Goal: Task Accomplishment & Management: Manage account settings

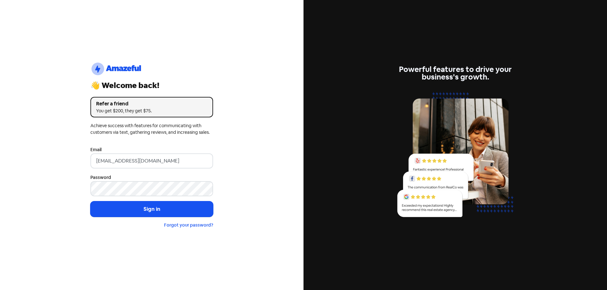
click at [127, 212] on button "Sign in" at bounding box center [151, 210] width 123 height 16
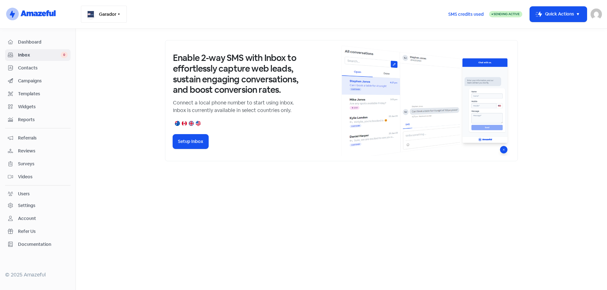
click at [122, 12] on button "Garador" at bounding box center [104, 14] width 46 height 17
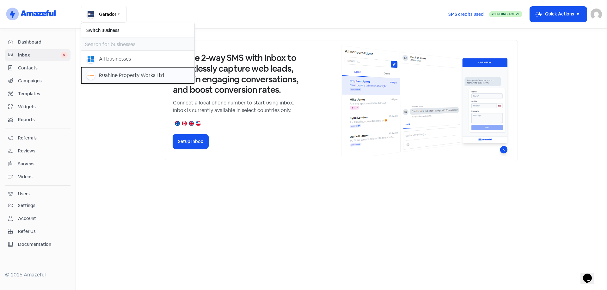
click at [100, 72] on div "Ruahine Property Works Ltd" at bounding box center [131, 76] width 65 height 8
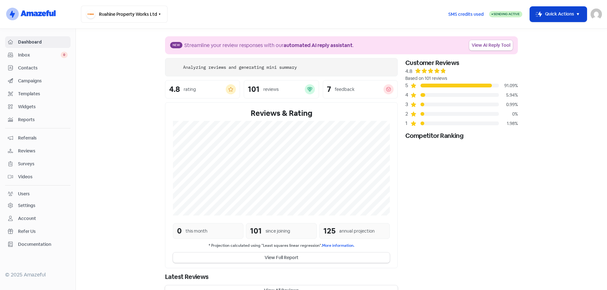
click at [578, 15] on icon "button" at bounding box center [577, 14] width 2 height 2
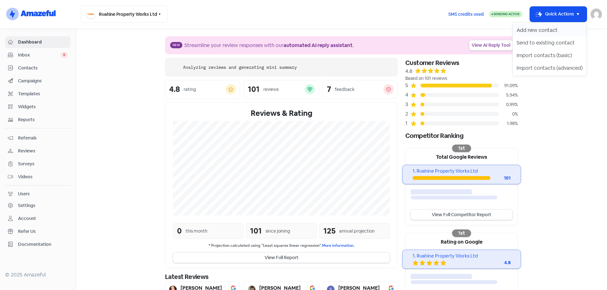
click at [544, 32] on button "Add new contact" at bounding box center [549, 30] width 74 height 13
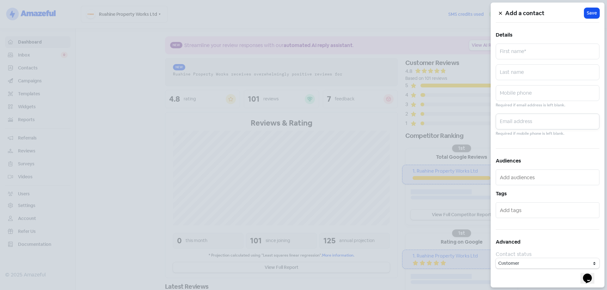
click at [525, 123] on input "text" at bounding box center [547, 122] width 104 height 16
click at [499, 12] on icon at bounding box center [500, 13] width 4 height 4
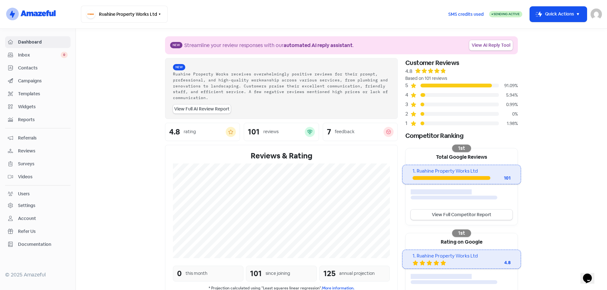
click at [27, 66] on span "Contacts" at bounding box center [43, 68] width 50 height 7
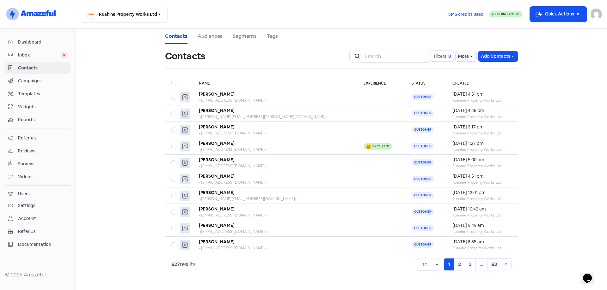
click at [389, 55] on input "search" at bounding box center [395, 56] width 68 height 13
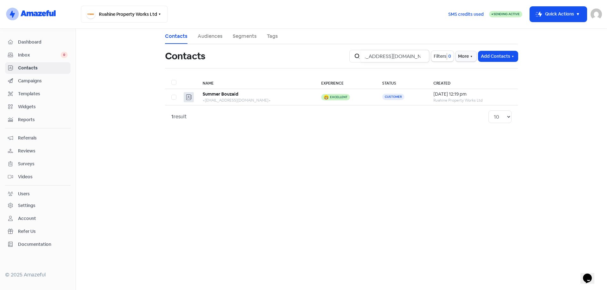
type input "[EMAIL_ADDRESS][DOMAIN_NAME]"
click at [575, 16] on icon "button" at bounding box center [578, 14] width 8 height 8
click at [559, 27] on button "Add new contact" at bounding box center [549, 30] width 74 height 13
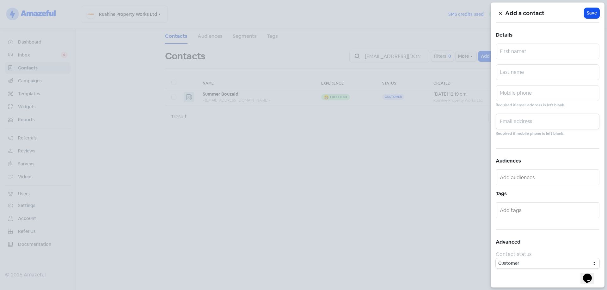
click at [541, 116] on input "text" at bounding box center [547, 122] width 104 height 16
paste input "lyne@hotheads.co.nz"
type input "lyne@hotheads.co.nz"
click at [535, 55] on input "text" at bounding box center [547, 52] width 104 height 16
click at [517, 49] on input "Ly" at bounding box center [547, 52] width 104 height 16
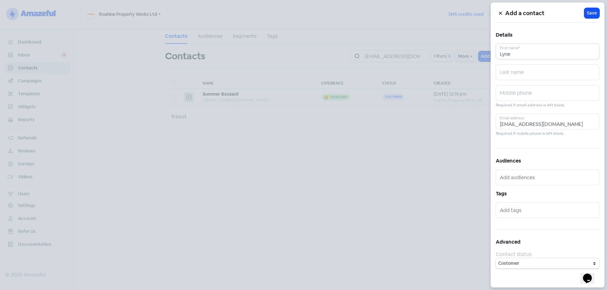
type input "Lyne"
type input "Kearns"
click at [592, 10] on span "Save" at bounding box center [591, 13] width 10 height 7
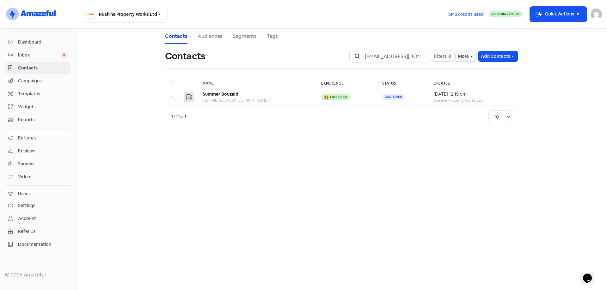
click at [26, 66] on span "Contacts" at bounding box center [43, 68] width 50 height 7
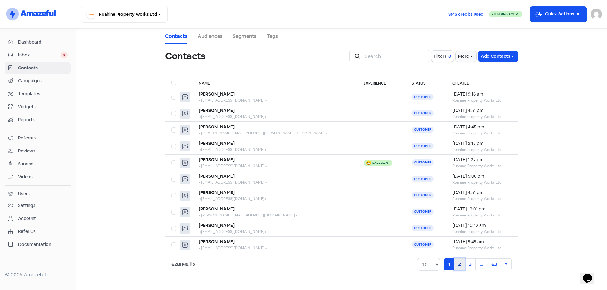
click at [456, 264] on link "2" at bounding box center [459, 265] width 11 height 12
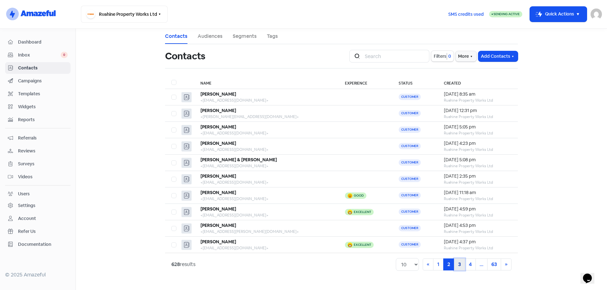
click at [458, 266] on link "3" at bounding box center [459, 265] width 11 height 12
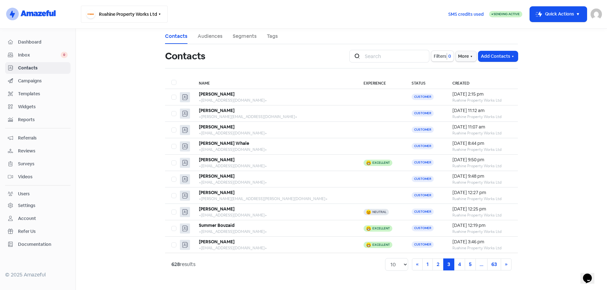
click at [160, 14] on icon "button" at bounding box center [160, 14] width 2 height 1
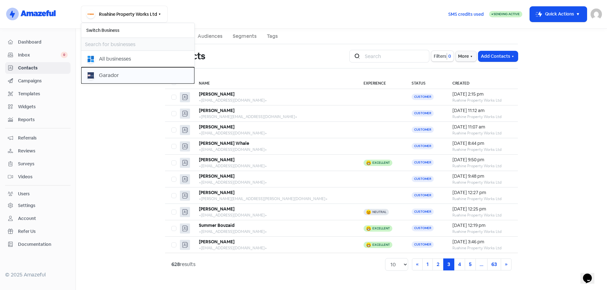
click at [92, 70] on button "Garador" at bounding box center [137, 75] width 113 height 16
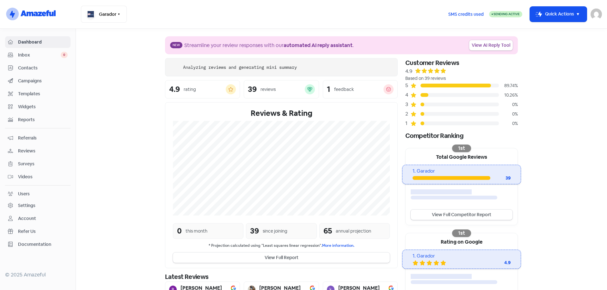
click at [576, 14] on icon "button" at bounding box center [578, 14] width 8 height 8
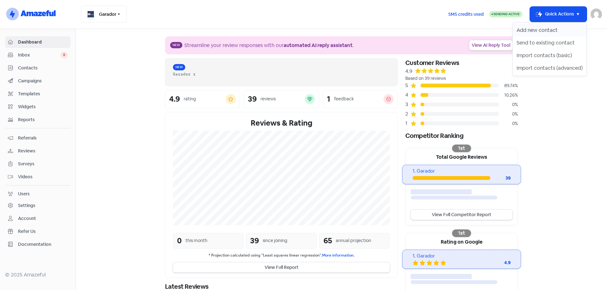
click at [539, 29] on button "Add new contact" at bounding box center [549, 30] width 74 height 13
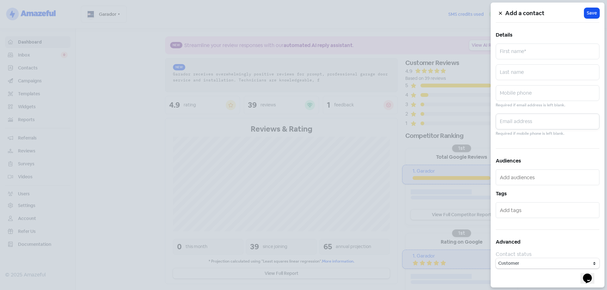
click at [545, 126] on input "text" at bounding box center [547, 122] width 104 height 16
paste input "[PERSON_NAME][EMAIL_ADDRESS][DOMAIN_NAME]"
type input "[PERSON_NAME][EMAIL_ADDRESS][DOMAIN_NAME]"
click at [510, 54] on input "text" at bounding box center [547, 52] width 104 height 16
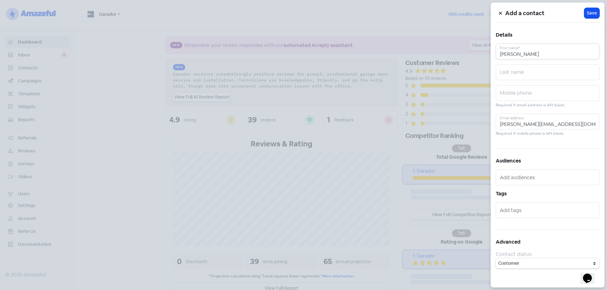
type input "[PERSON_NAME]"
click at [586, 15] on button "Icon For Loading Save" at bounding box center [591, 13] width 15 height 10
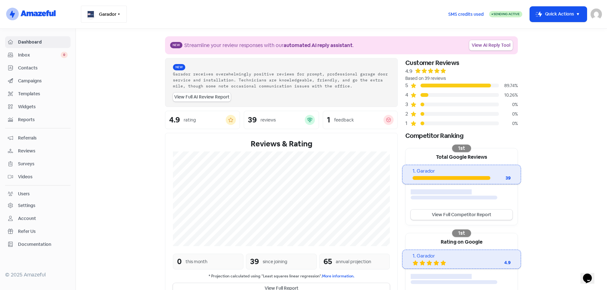
drag, startPoint x: 121, startPoint y: 11, endPoint x: 112, endPoint y: 22, distance: 14.3
click at [121, 11] on button "Garador" at bounding box center [104, 14] width 46 height 17
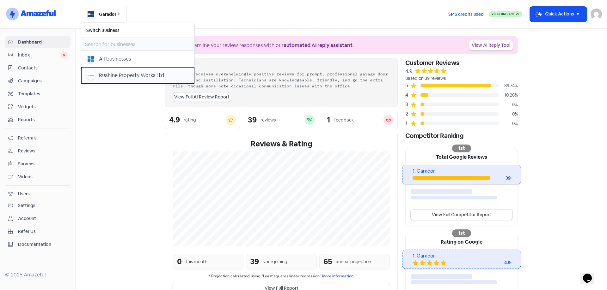
click at [98, 73] on div "Ruahine Property Works Ltd" at bounding box center [137, 75] width 103 height 9
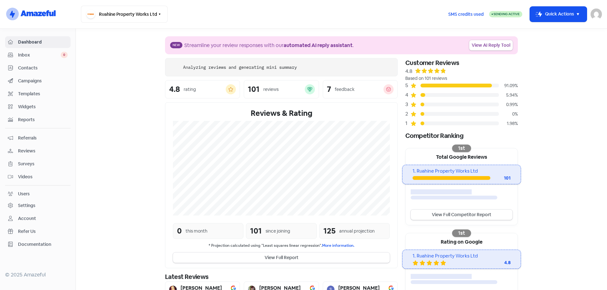
click at [31, 66] on span "Contacts" at bounding box center [43, 68] width 50 height 7
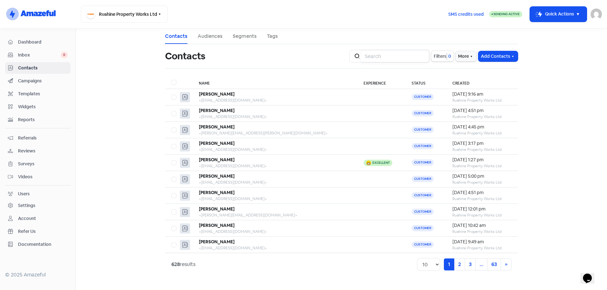
click at [390, 58] on input "search" at bounding box center [395, 56] width 68 height 13
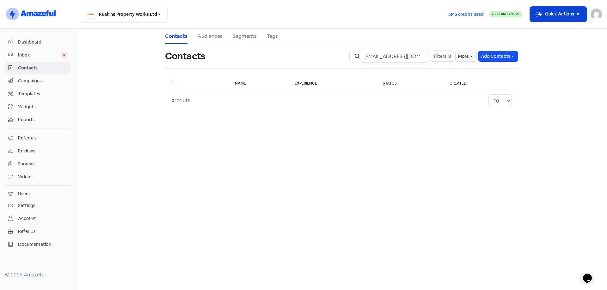
type input "lavissa007@gmail.com"
click at [578, 11] on icon "button" at bounding box center [578, 14] width 8 height 8
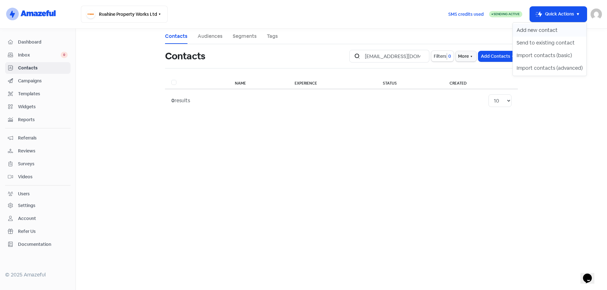
click at [559, 32] on button "Add new contact" at bounding box center [549, 30] width 74 height 13
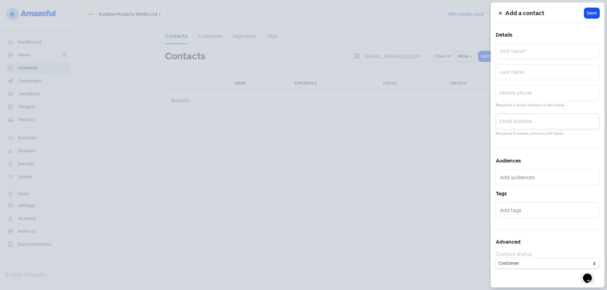
click at [531, 118] on input "text" at bounding box center [547, 122] width 104 height 16
paste input "lavissa007@gmail.com"
type input "lavissa007@gmail.com"
click at [526, 49] on input "text" at bounding box center [547, 52] width 104 height 16
type input "Vanessa"
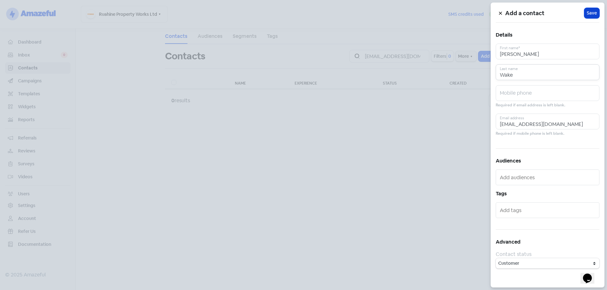
type input "Wake"
click at [587, 15] on span "Save" at bounding box center [591, 13] width 10 height 7
